Goal: Transaction & Acquisition: Book appointment/travel/reservation

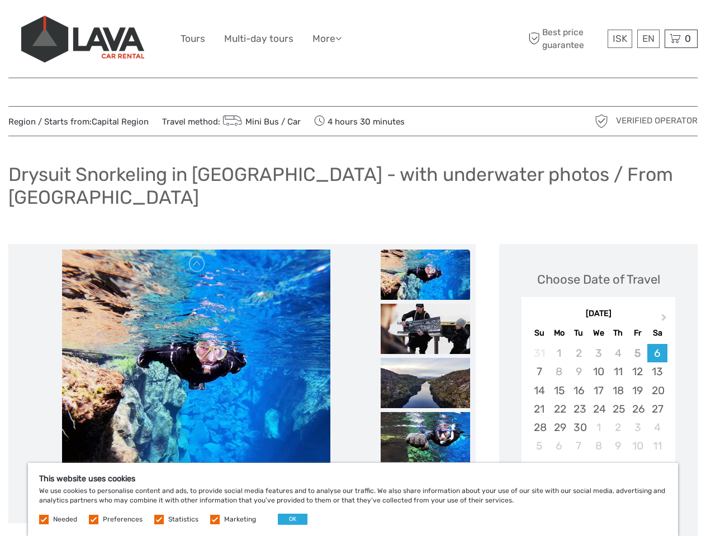
click at [353, 39] on ul "Tours Multi-day tours More Food & drink Travel Articles Back to [GEOGRAPHIC_DAT…" at bounding box center [269, 39] width 178 height 16
click at [328, 39] on link "More" at bounding box center [326, 39] width 29 height 16
click at [341, 38] on icon at bounding box center [338, 38] width 6 height 9
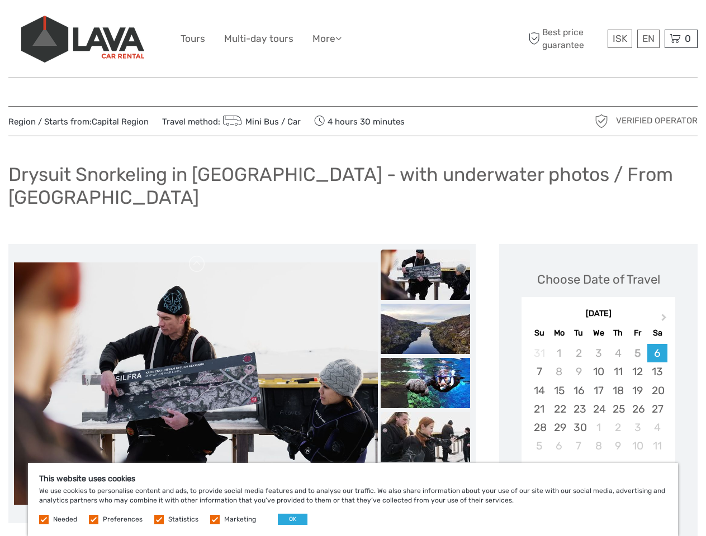
click at [619, 39] on span "ISK" at bounding box center [619, 38] width 15 height 11
click at [648, 39] on div "EN English Español Deutsch" at bounding box center [648, 39] width 22 height 18
click at [681, 39] on div "0 Items Total 0 ISK Checkout The shopping cart is empty." at bounding box center [680, 39] width 33 height 18
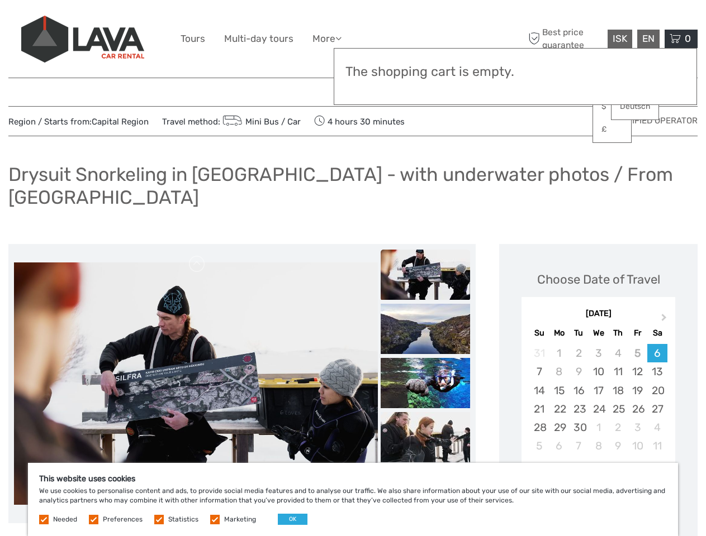
click at [196, 362] on img at bounding box center [196, 384] width 364 height 243
click at [197, 255] on link at bounding box center [197, 264] width 18 height 18
